Goal: Information Seeking & Learning: Check status

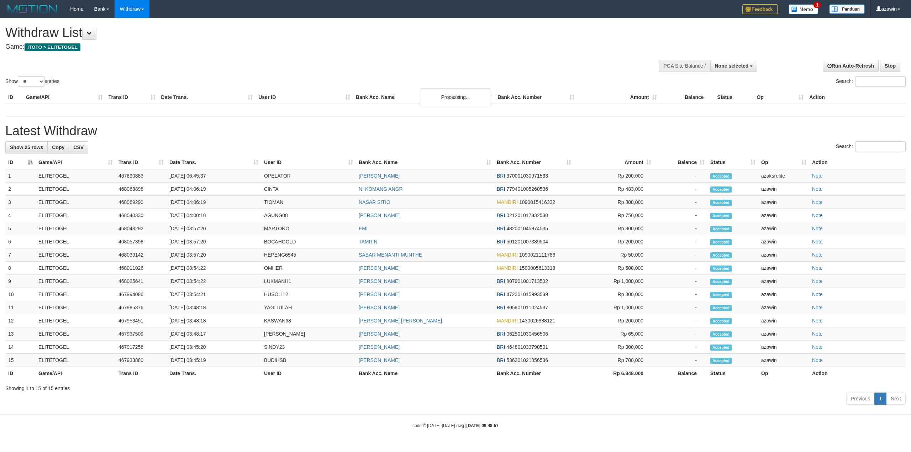
select select
select select "**"
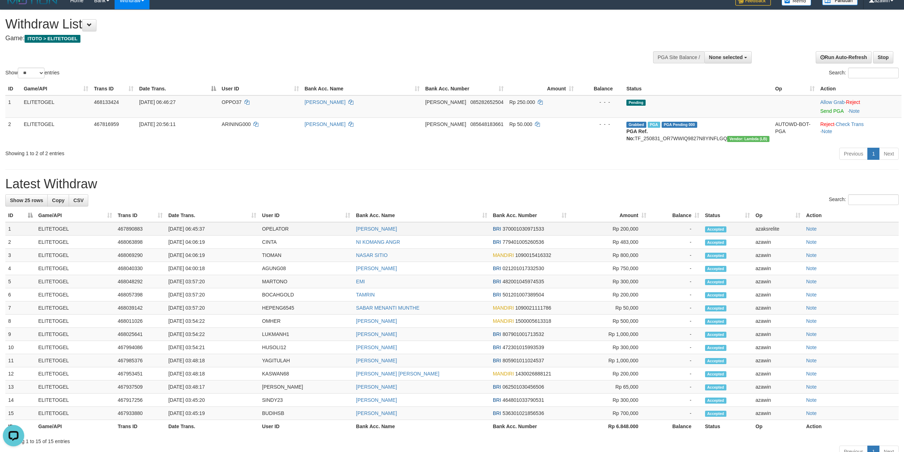
click at [207, 227] on td "01/09/2025 06:45:37" at bounding box center [212, 229] width 94 height 14
click at [205, 227] on td "01/09/2025 06:45:37" at bounding box center [212, 229] width 94 height 14
click at [167, 227] on td "01/09/2025 06:45:37" at bounding box center [212, 229] width 94 height 14
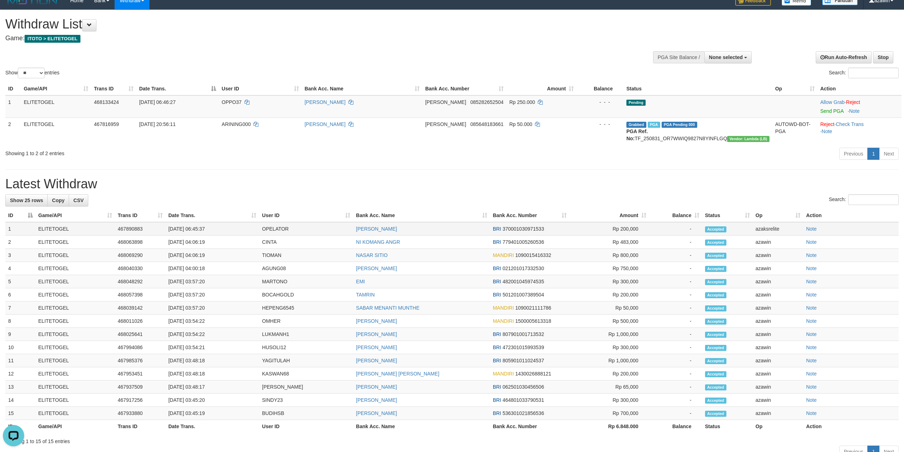
drag, startPoint x: 167, startPoint y: 227, endPoint x: 224, endPoint y: 235, distance: 58.2
click at [224, 235] on td "[DATE] 06:45:37" at bounding box center [212, 229] width 94 height 14
click at [147, 230] on td "467890883" at bounding box center [140, 229] width 51 height 14
click at [491, 154] on div "Previous 1 Next" at bounding box center [640, 154] width 517 height 15
click at [261, 230] on td "OPELATOR" at bounding box center [306, 229] width 94 height 14
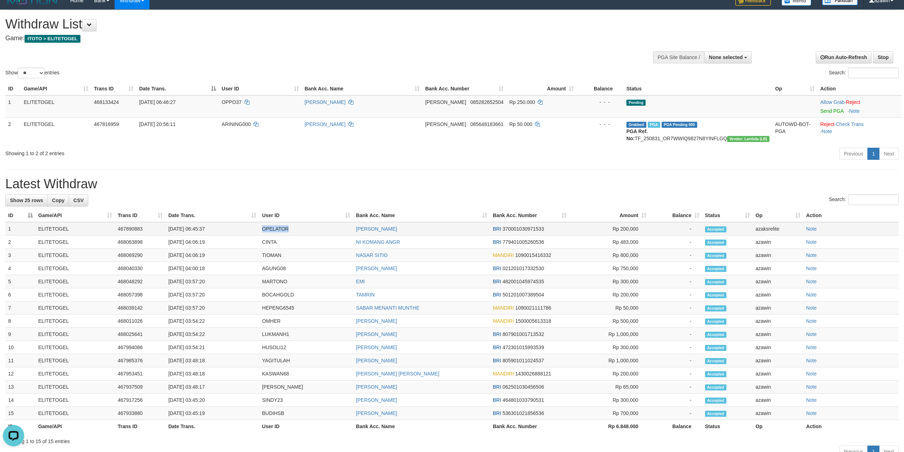
click at [261, 230] on td "OPELATOR" at bounding box center [306, 229] width 94 height 14
copy td "OPELATOR"
click at [621, 230] on td "Rp 200,000" at bounding box center [608, 229] width 79 height 14
copy td "200,000"
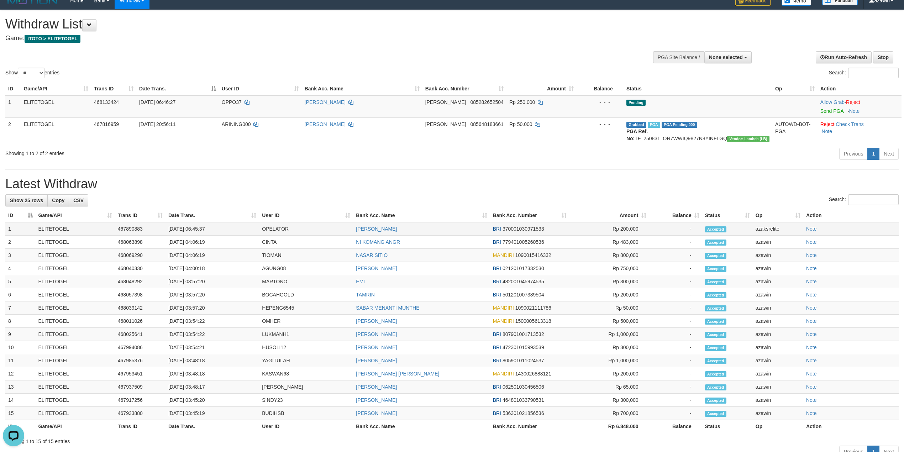
click at [263, 229] on td "OPELATOR" at bounding box center [306, 229] width 94 height 14
copy td "OPELATOR"
copy link "[PERSON_NAME]"
drag, startPoint x: 406, startPoint y: 228, endPoint x: 353, endPoint y: 228, distance: 53.0
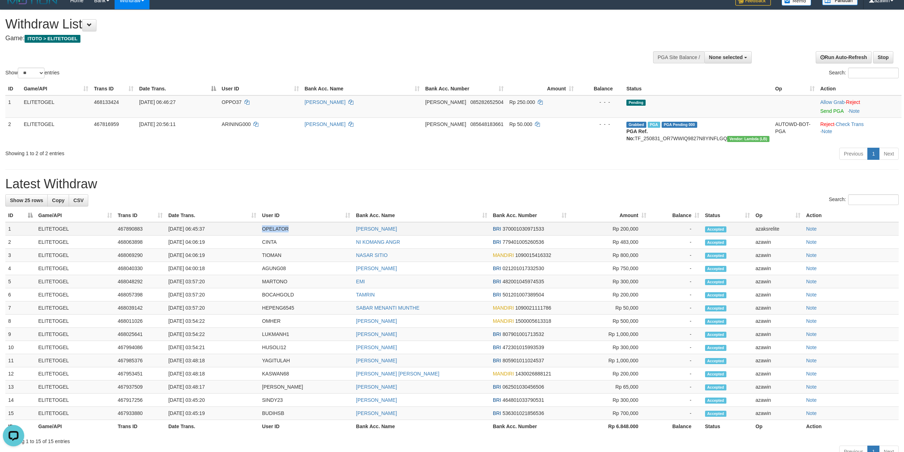
click at [353, 228] on td "[PERSON_NAME]" at bounding box center [421, 229] width 137 height 14
click at [195, 227] on td "[DATE] 06:45:37" at bounding box center [212, 229] width 94 height 14
copy td "06:45:37"
drag, startPoint x: 195, startPoint y: 227, endPoint x: 224, endPoint y: 227, distance: 28.5
click at [224, 227] on td "[DATE] 06:45:37" at bounding box center [212, 229] width 94 height 14
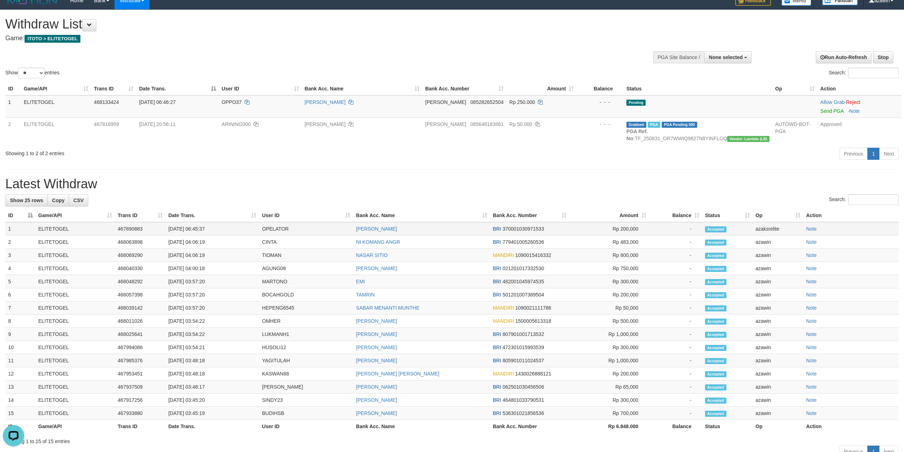
click at [199, 228] on td "[DATE] 06:45:37" at bounding box center [212, 229] width 94 height 14
drag, startPoint x: 199, startPoint y: 228, endPoint x: 238, endPoint y: 228, distance: 38.8
click at [238, 228] on td "[DATE] 06:45:37" at bounding box center [212, 229] width 94 height 14
click at [195, 226] on td "[DATE] 06:45:37" at bounding box center [212, 229] width 94 height 14
copy td "06:45:37"
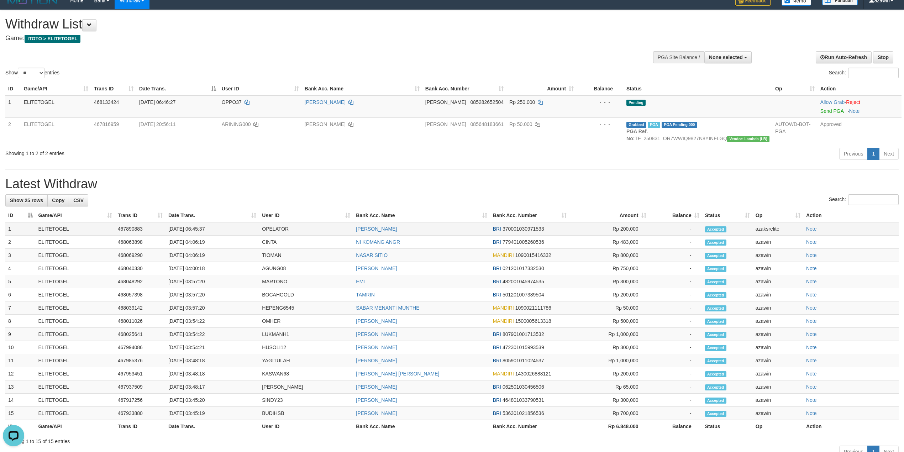
drag, startPoint x: 195, startPoint y: 226, endPoint x: 219, endPoint y: 226, distance: 23.1
click at [219, 226] on td "[DATE] 06:45:37" at bounding box center [212, 229] width 94 height 14
click at [195, 228] on td "[DATE] 06:45:37" at bounding box center [212, 229] width 94 height 14
drag, startPoint x: 195, startPoint y: 228, endPoint x: 215, endPoint y: 228, distance: 20.3
click at [215, 228] on td "[DATE] 06:45:37" at bounding box center [212, 229] width 94 height 14
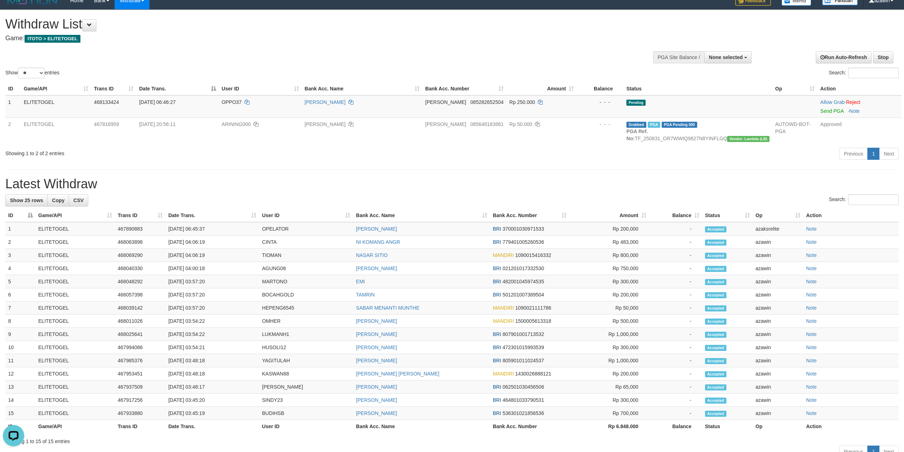
click at [226, 149] on div "Showing 1 to 2 of 2 entries" at bounding box center [188, 152] width 366 height 10
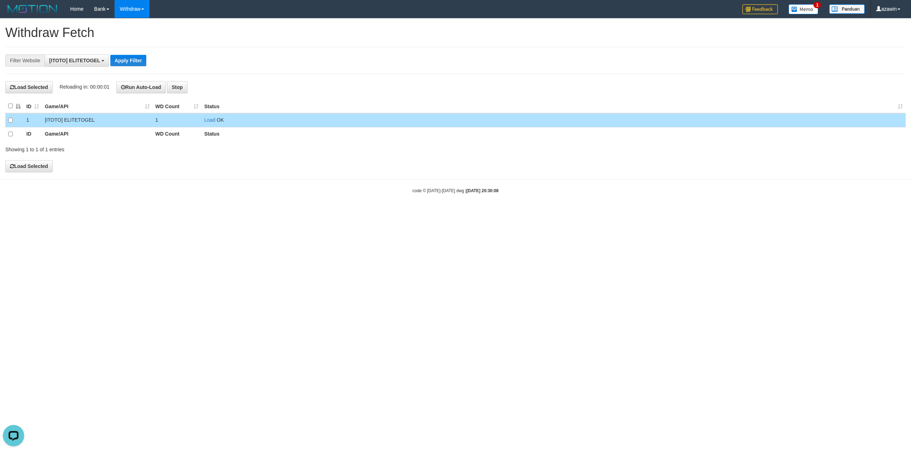
scroll to position [6, 0]
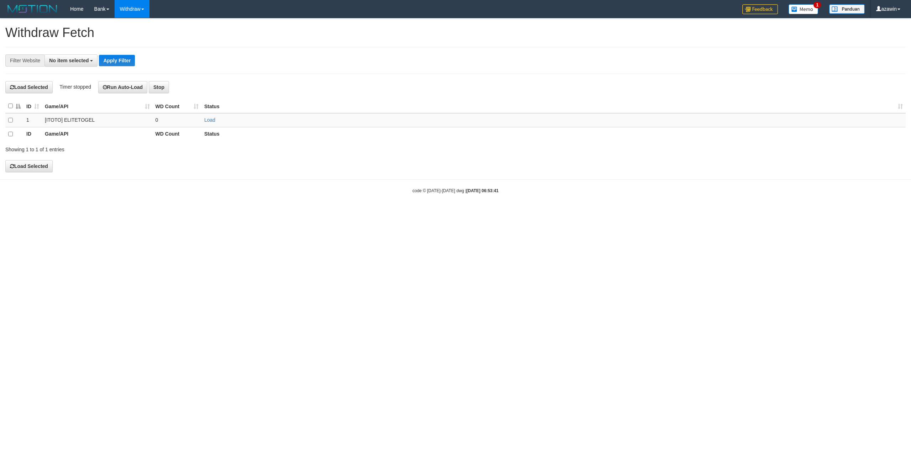
select select
click at [141, 91] on link "History" at bounding box center [143, 93] width 56 height 9
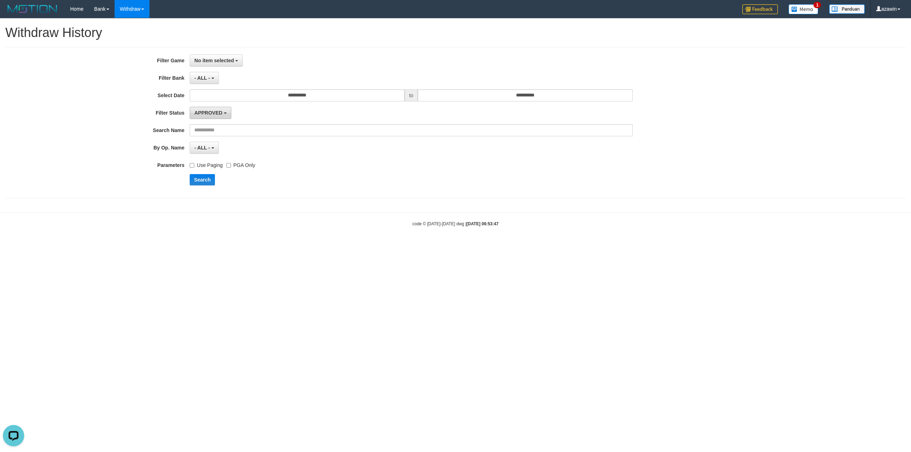
click at [210, 111] on span "APPROVED" at bounding box center [208, 113] width 28 height 6
drag, startPoint x: 163, startPoint y: 227, endPoint x: 159, endPoint y: 224, distance: 5.1
click at [163, 227] on div "code © 2012-2018 dwg | 2025/09/01 06:53:47" at bounding box center [455, 223] width 911 height 7
click at [211, 58] on span "No item selected" at bounding box center [214, 61] width 40 height 6
click at [214, 94] on label "[ITOTO] ELITETOGEL" at bounding box center [235, 98] width 90 height 11
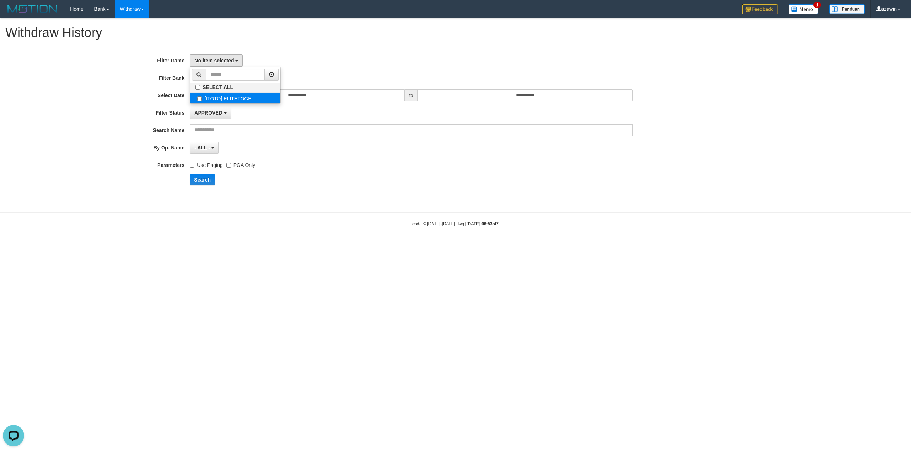
select select "***"
drag, startPoint x: 362, startPoint y: 183, endPoint x: 300, endPoint y: 116, distance: 90.9
click at [361, 183] on div "Search" at bounding box center [474, 179] width 569 height 11
click at [198, 79] on span "- ALL -" at bounding box center [202, 78] width 16 height 6
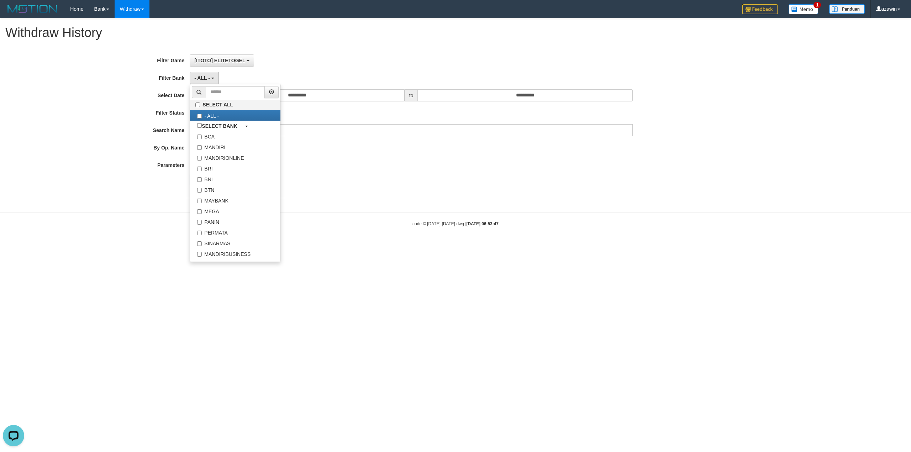
click at [365, 144] on div "- ALL - - select status - - ALL -" at bounding box center [411, 148] width 443 height 12
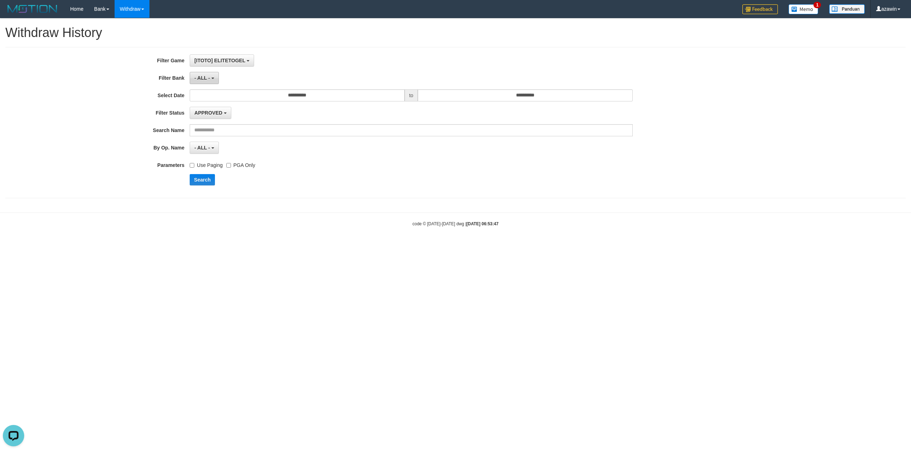
click at [199, 73] on button "- ALL -" at bounding box center [204, 78] width 29 height 12
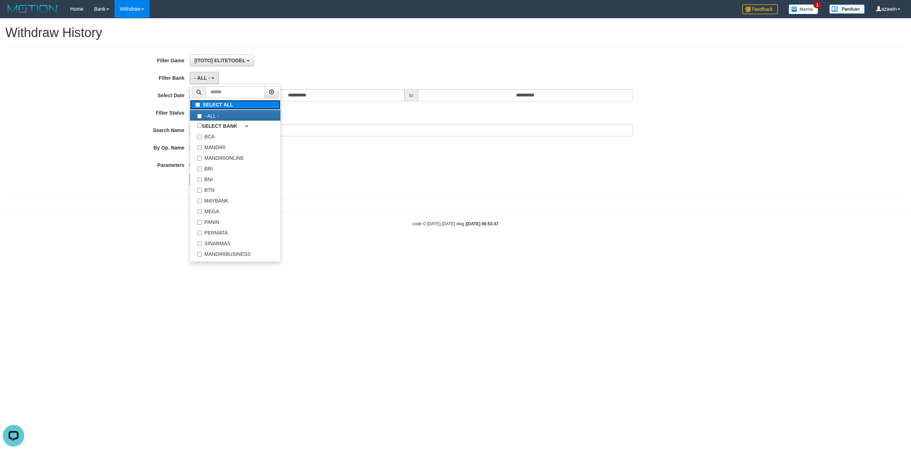
click at [200, 105] on label "SELECT ALL" at bounding box center [235, 105] width 90 height 10
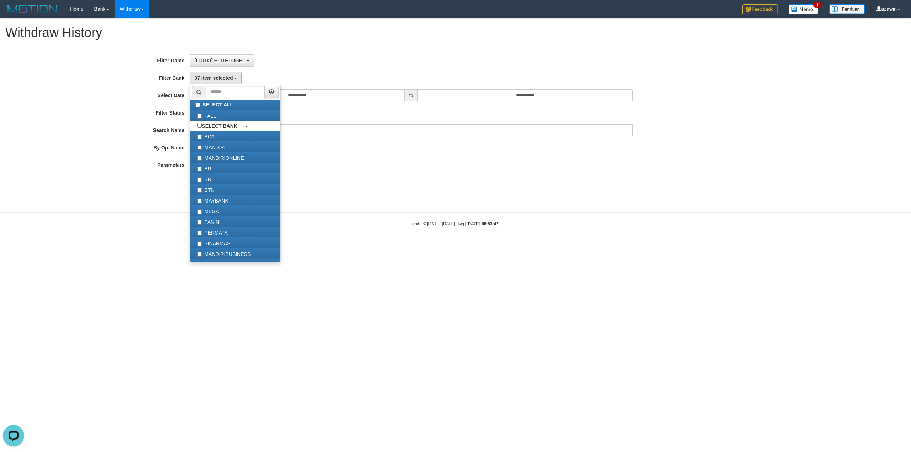
click at [356, 154] on div "- ALL - - select status - - ALL -" at bounding box center [411, 148] width 443 height 12
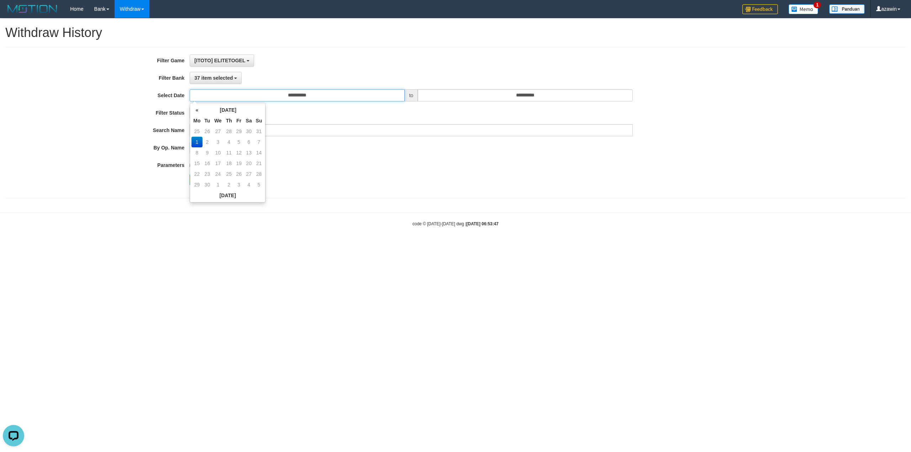
click at [292, 96] on input "**********" at bounding box center [297, 95] width 215 height 12
click at [261, 131] on td "31" at bounding box center [259, 131] width 10 height 11
type input "**********"
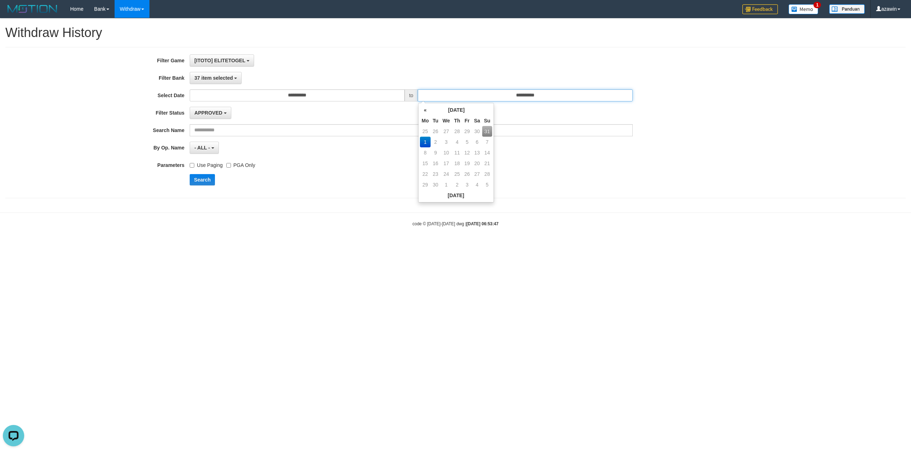
click at [511, 94] on input "**********" at bounding box center [525, 95] width 215 height 12
click at [486, 131] on td "31" at bounding box center [487, 131] width 10 height 11
type input "**********"
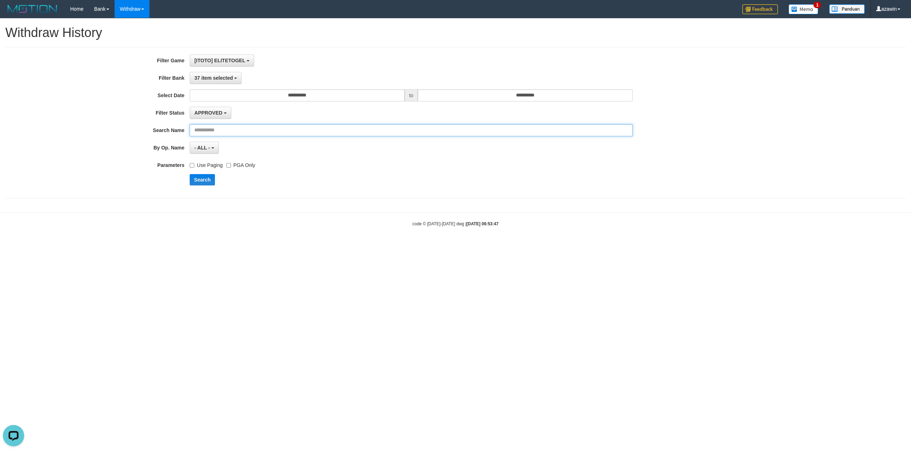
click at [382, 132] on input "text" at bounding box center [411, 130] width 443 height 12
click at [212, 112] on span "APPROVED" at bounding box center [208, 113] width 28 height 6
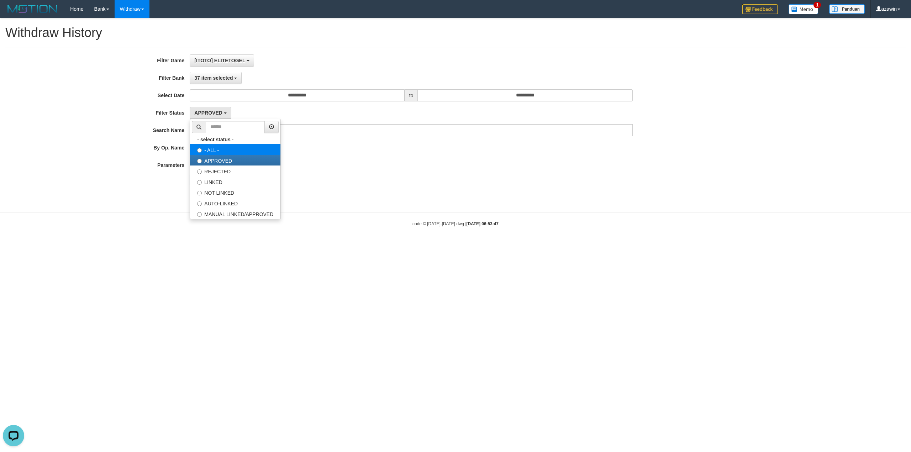
select select "***"
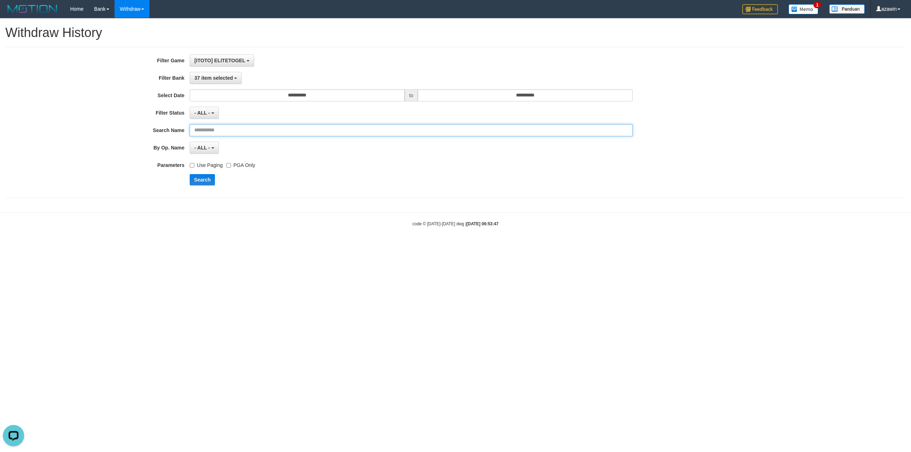
paste input "**********"
click at [260, 131] on input "text" at bounding box center [411, 130] width 443 height 12
type input "**********"
click at [204, 183] on button "Search" at bounding box center [202, 179] width 25 height 11
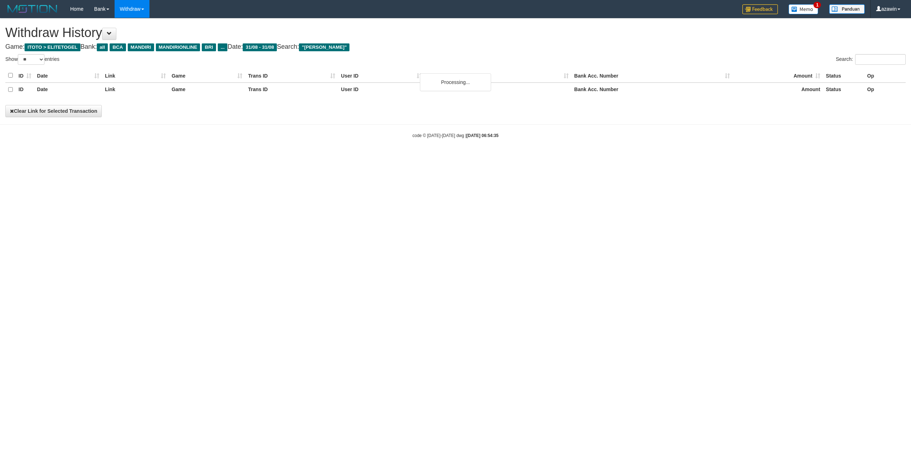
select select "**"
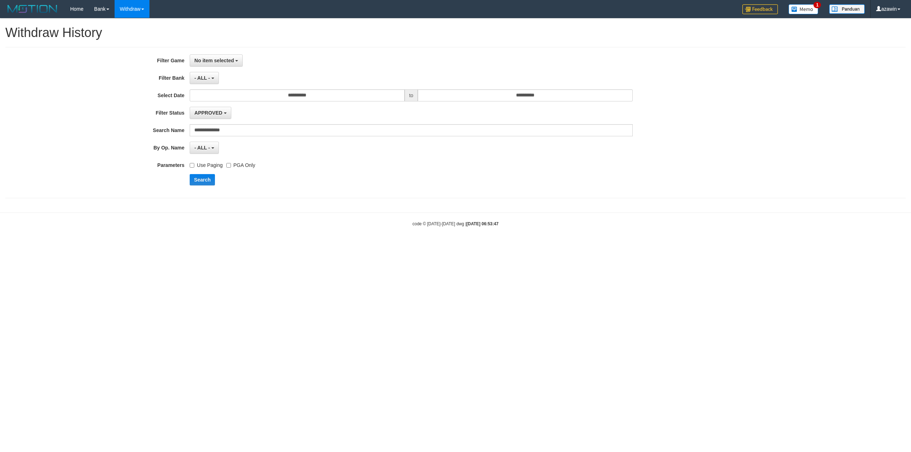
select select "***"
click at [261, 100] on input "**********" at bounding box center [297, 95] width 215 height 12
type input "**********"
click at [446, 134] on input "**********" at bounding box center [411, 130] width 443 height 12
click at [223, 66] on button "No item selected" at bounding box center [216, 60] width 53 height 12
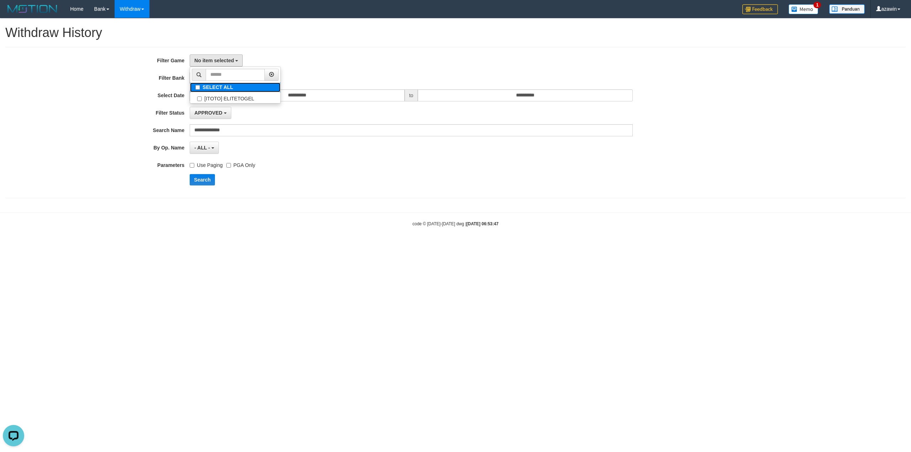
click at [228, 90] on label "SELECT ALL" at bounding box center [235, 88] width 90 height 10
click at [322, 209] on body "Toggle navigation Home Bank Account List Load By Website Group [ITOTO] ELITETOG…" at bounding box center [455, 122] width 911 height 245
click at [208, 181] on button "Search" at bounding box center [202, 179] width 25 height 11
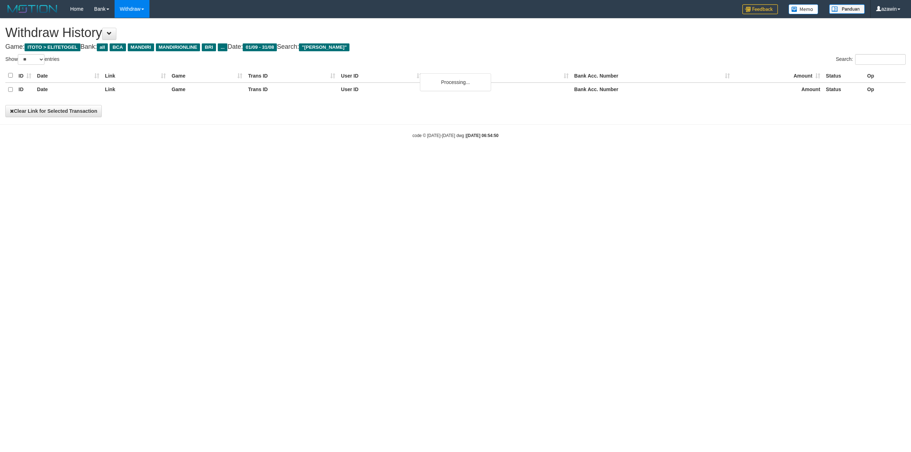
select select "**"
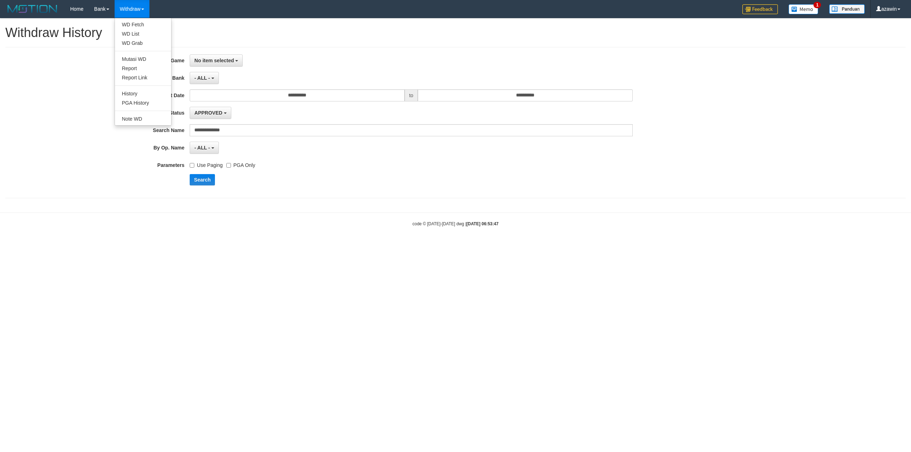
select select "***"
click at [137, 9] on link "Withdraw" at bounding box center [132, 9] width 35 height 18
click at [150, 101] on link "PGA History" at bounding box center [143, 102] width 56 height 9
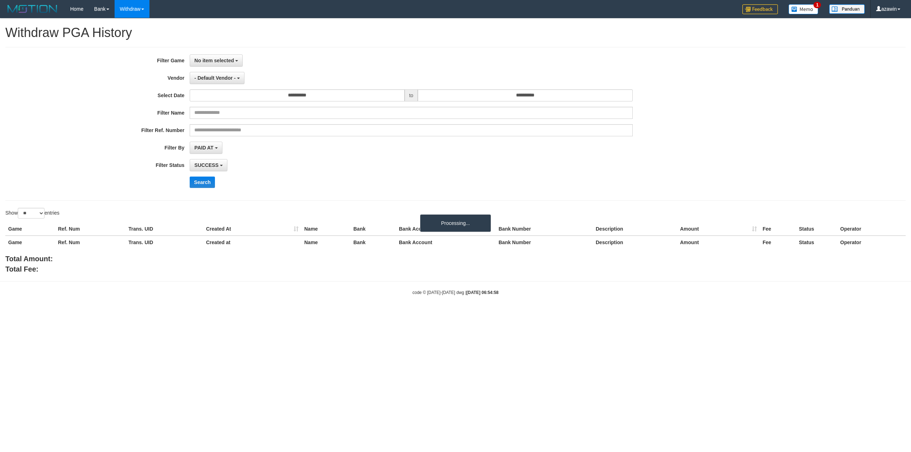
select select
select select "**"
click at [221, 80] on span "- Default Vendor -" at bounding box center [214, 78] width 41 height 6
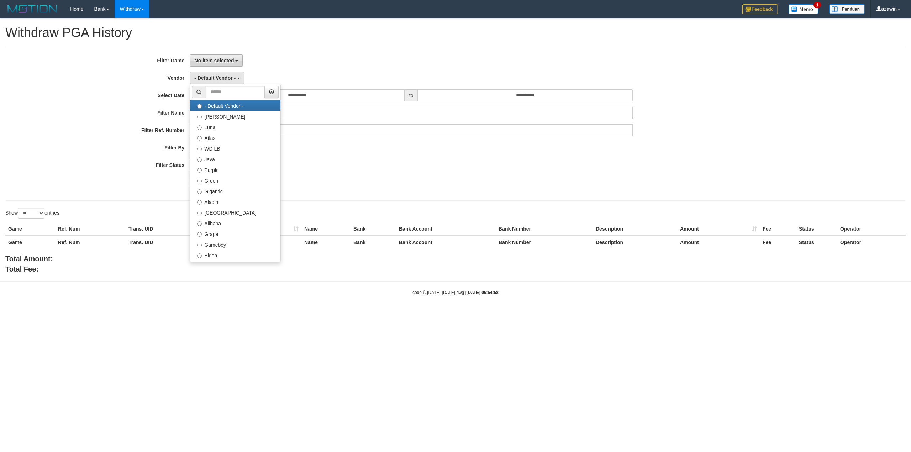
click at [221, 66] on button "No item selected" at bounding box center [216, 60] width 53 height 12
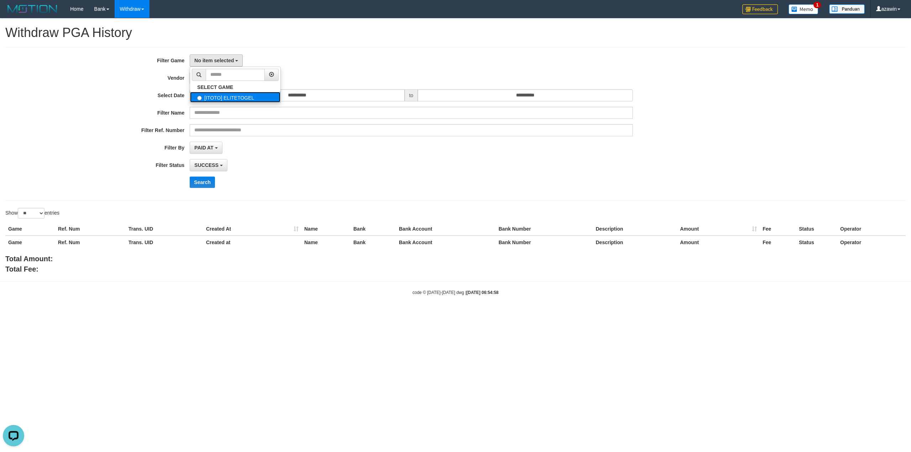
click at [212, 94] on label "[ITOTO] ELITETOGEL" at bounding box center [235, 97] width 90 height 11
select select "***"
click at [295, 153] on div "PAID AT PAID AT CREATED AT" at bounding box center [411, 148] width 443 height 12
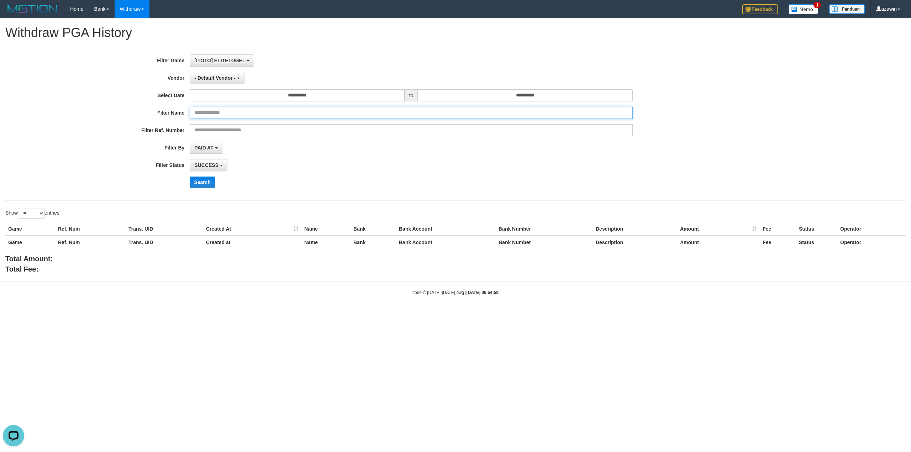
click at [248, 113] on input "text" at bounding box center [411, 113] width 443 height 12
paste input "**********"
type input "**********"
click at [362, 97] on input "**********" at bounding box center [297, 95] width 215 height 12
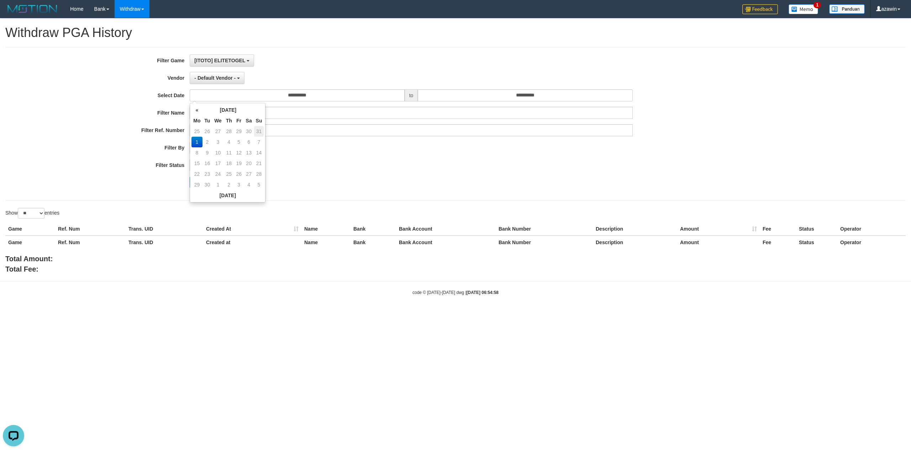
click at [258, 132] on td "31" at bounding box center [259, 131] width 10 height 11
type input "**********"
drag, startPoint x: 352, startPoint y: 167, endPoint x: 346, endPoint y: 167, distance: 6.1
click at [352, 167] on div "SUCCESS SUCCESS ON PROCESS FAILED" at bounding box center [411, 165] width 443 height 12
click at [213, 149] on span "PAID AT" at bounding box center [203, 148] width 19 height 6
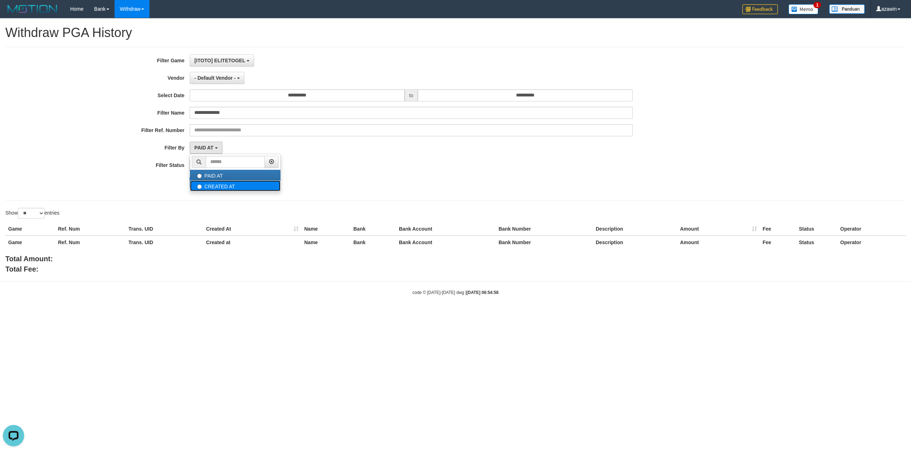
click at [220, 183] on label "CREATED AT" at bounding box center [235, 185] width 90 height 11
select select "*"
drag, startPoint x: 369, startPoint y: 171, endPoint x: 360, endPoint y: 171, distance: 8.9
click at [360, 171] on div "SUCCESS SUCCESS ON PROCESS FAILED" at bounding box center [411, 165] width 443 height 12
click at [206, 183] on button "Search" at bounding box center [202, 182] width 25 height 11
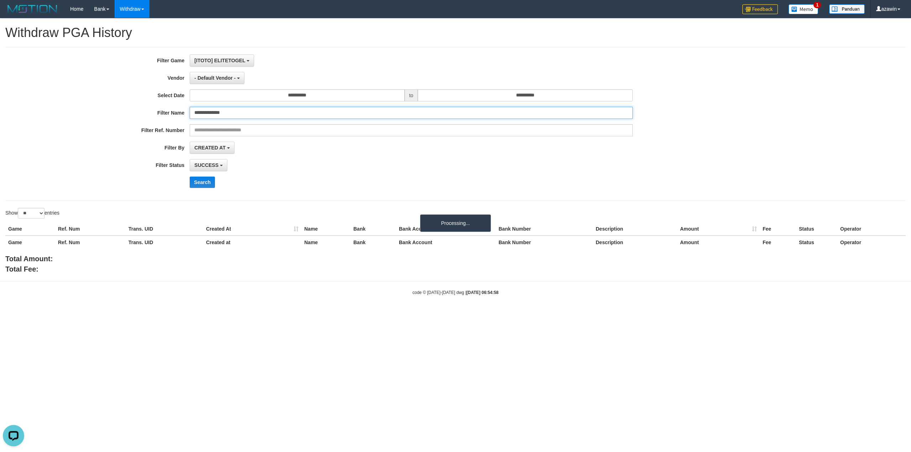
click at [257, 113] on input "**********" at bounding box center [411, 113] width 443 height 12
drag, startPoint x: 558, startPoint y: 345, endPoint x: 559, endPoint y: 356, distance: 11.1
click at [558, 314] on html "Toggle navigation Home Bank Account List Load By Website Group [ITOTO] ELITETOG…" at bounding box center [455, 157] width 911 height 314
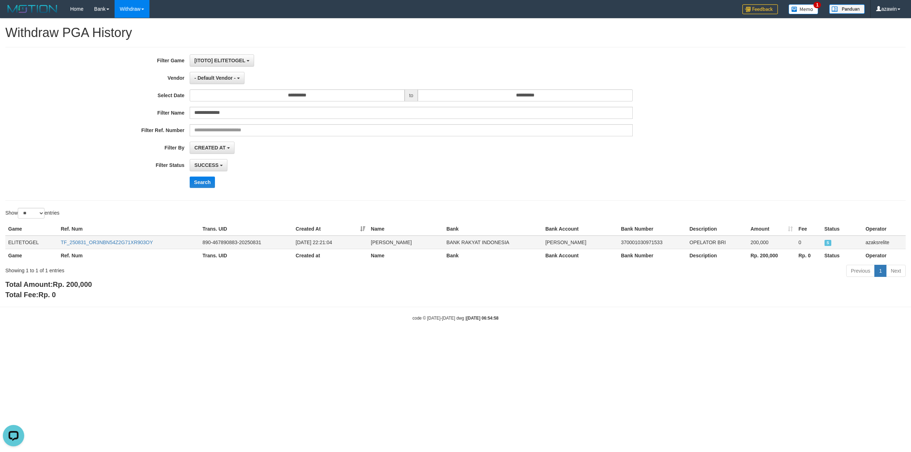
click at [325, 244] on td "2025-08-31 22:21:04" at bounding box center [330, 243] width 75 height 14
copy td "22:21:04"
drag, startPoint x: 325, startPoint y: 244, endPoint x: 340, endPoint y: 244, distance: 15.7
click at [340, 244] on td "2025-08-31 22:21:04" at bounding box center [330, 243] width 75 height 14
click at [325, 245] on td "2025-08-31 22:21:04" at bounding box center [330, 243] width 75 height 14
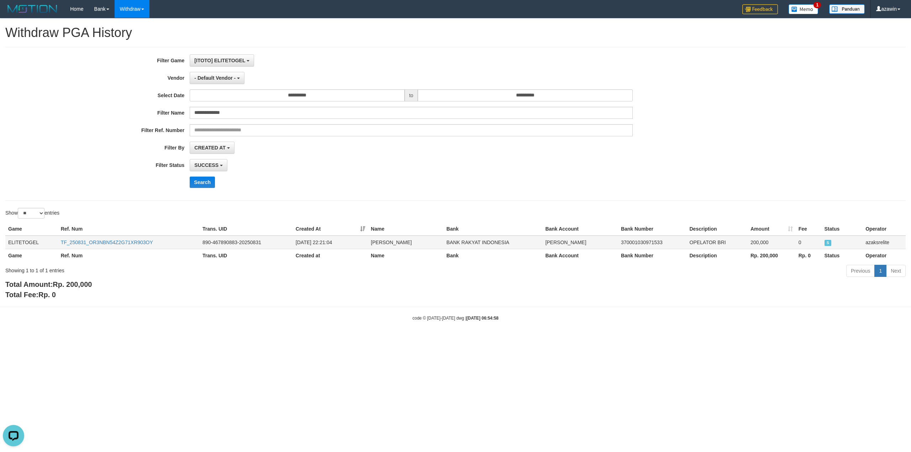
drag, startPoint x: 325, startPoint y: 245, endPoint x: 342, endPoint y: 244, distance: 16.7
click at [342, 244] on td "2025-08-31 22:21:04" at bounding box center [330, 243] width 75 height 14
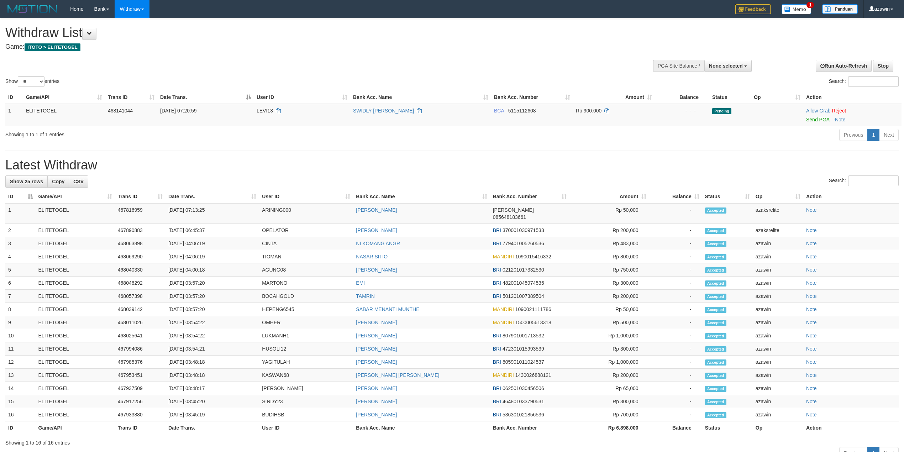
select select
select select "**"
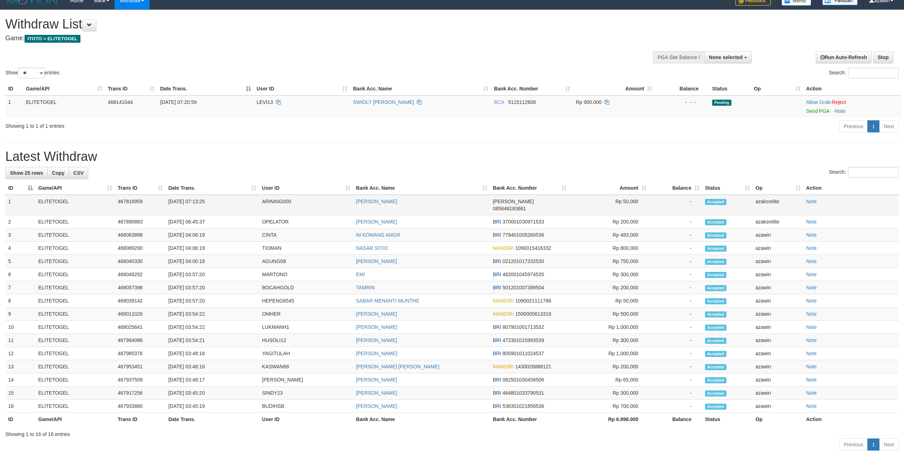
click at [260, 201] on td "ARINING000" at bounding box center [306, 205] width 94 height 21
copy td "ARINING000"
drag, startPoint x: 461, startPoint y: 293, endPoint x: 456, endPoint y: 290, distance: 5.1
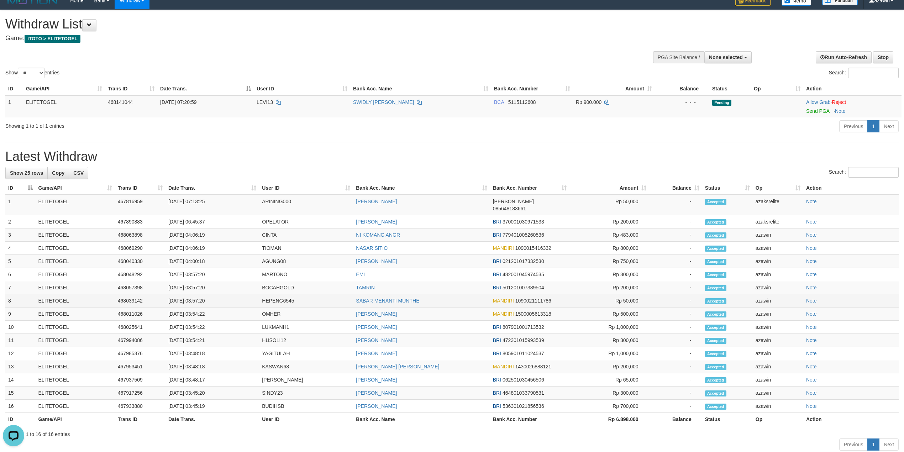
click at [461, 294] on td "SABAR MENANTI MUNTHE" at bounding box center [421, 300] width 137 height 13
click at [196, 199] on td "[DATE] 07:13:25" at bounding box center [212, 205] width 94 height 21
copy td "07:13:25"
drag, startPoint x: 196, startPoint y: 199, endPoint x: 228, endPoint y: 199, distance: 31.3
click at [228, 199] on td "[DATE] 07:13:25" at bounding box center [212, 205] width 94 height 21
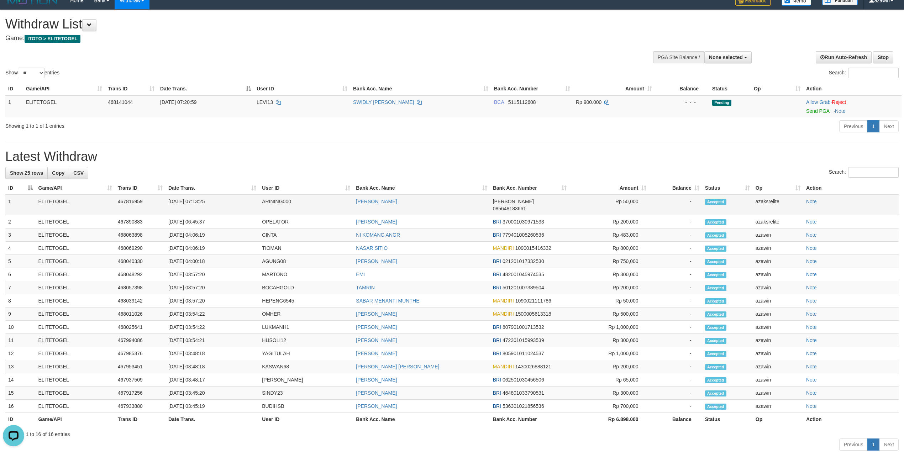
click at [196, 200] on td "[DATE] 07:13:25" at bounding box center [212, 205] width 94 height 21
drag, startPoint x: 196, startPoint y: 200, endPoint x: 223, endPoint y: 199, distance: 26.3
click at [223, 199] on td "[DATE] 07:13:25" at bounding box center [212, 205] width 94 height 21
click at [194, 200] on td "[DATE] 07:13:25" at bounding box center [212, 205] width 94 height 21
drag, startPoint x: 194, startPoint y: 200, endPoint x: 221, endPoint y: 200, distance: 26.3
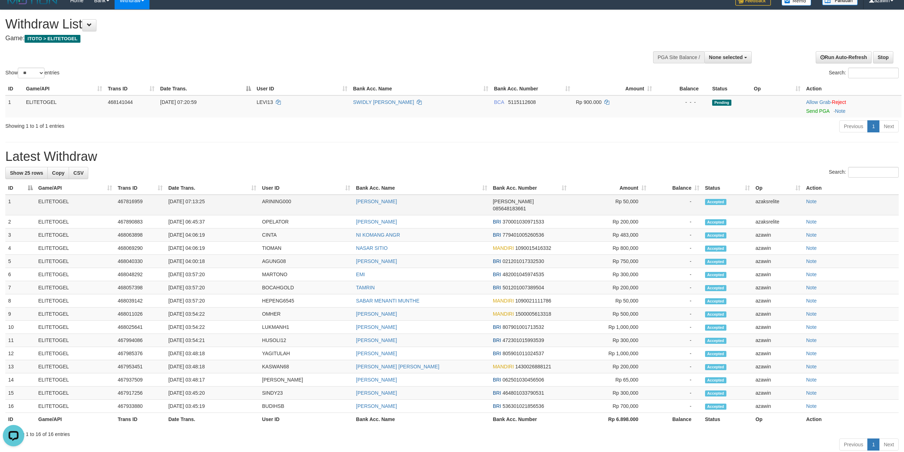
click at [221, 200] on td "[DATE] 07:13:25" at bounding box center [212, 205] width 94 height 21
click at [195, 197] on td "[DATE] 07:13:25" at bounding box center [212, 205] width 94 height 21
drag, startPoint x: 195, startPoint y: 197, endPoint x: 217, endPoint y: 197, distance: 21.7
click at [217, 197] on td "[DATE] 07:13:25" at bounding box center [212, 205] width 94 height 21
click at [196, 201] on td "[DATE] 07:13:25" at bounding box center [212, 205] width 94 height 21
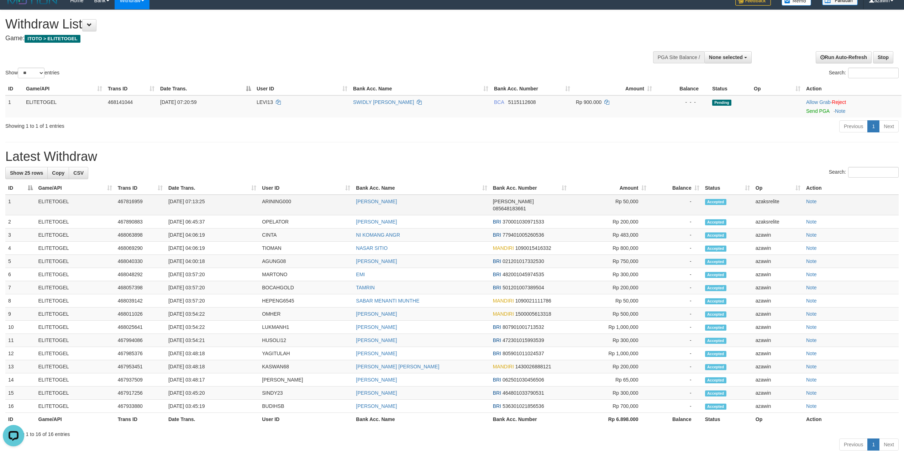
drag, startPoint x: 196, startPoint y: 201, endPoint x: 215, endPoint y: 198, distance: 19.7
click at [215, 198] on td "[DATE] 07:13:25" at bounding box center [212, 205] width 94 height 21
click at [194, 202] on td "[DATE] 07:13:25" at bounding box center [212, 205] width 94 height 21
drag, startPoint x: 194, startPoint y: 202, endPoint x: 219, endPoint y: 201, distance: 24.2
click at [219, 201] on td "[DATE] 07:13:25" at bounding box center [212, 205] width 94 height 21
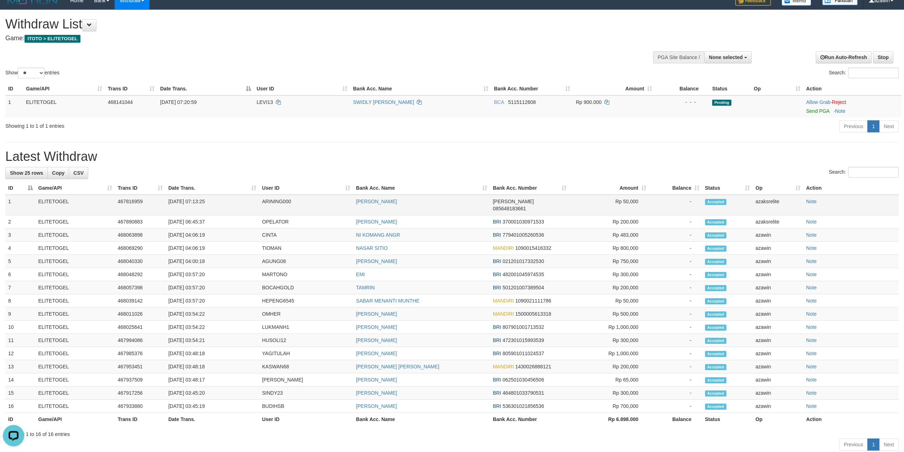
click at [274, 205] on td "ARINING000" at bounding box center [306, 205] width 94 height 21
copy td "ARINING000"
click at [626, 198] on td "Rp 50,000" at bounding box center [608, 205] width 79 height 21
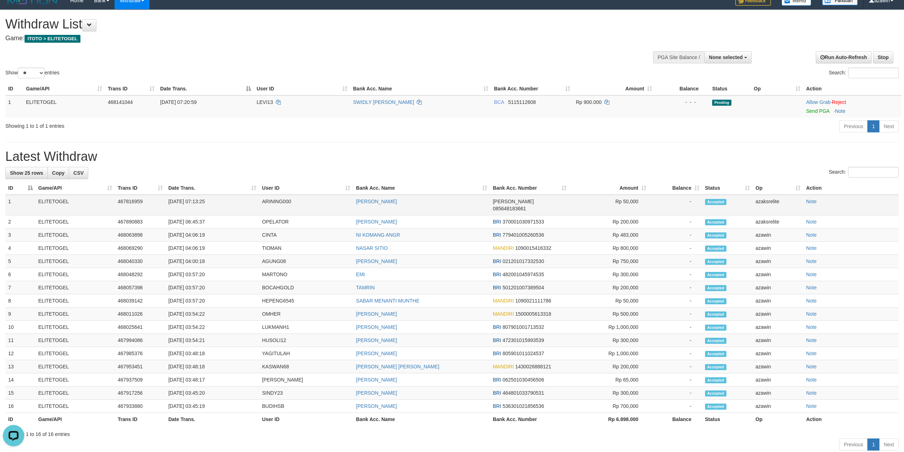
copy td "50,000"
click at [196, 201] on td "[DATE] 07:13:25" at bounding box center [212, 205] width 94 height 21
copy td "07:13:25"
drag, startPoint x: 196, startPoint y: 201, endPoint x: 221, endPoint y: 200, distance: 24.9
click at [221, 200] on td "[DATE] 07:13:25" at bounding box center [212, 205] width 94 height 21
